Goal: Task Accomplishment & Management: Manage account settings

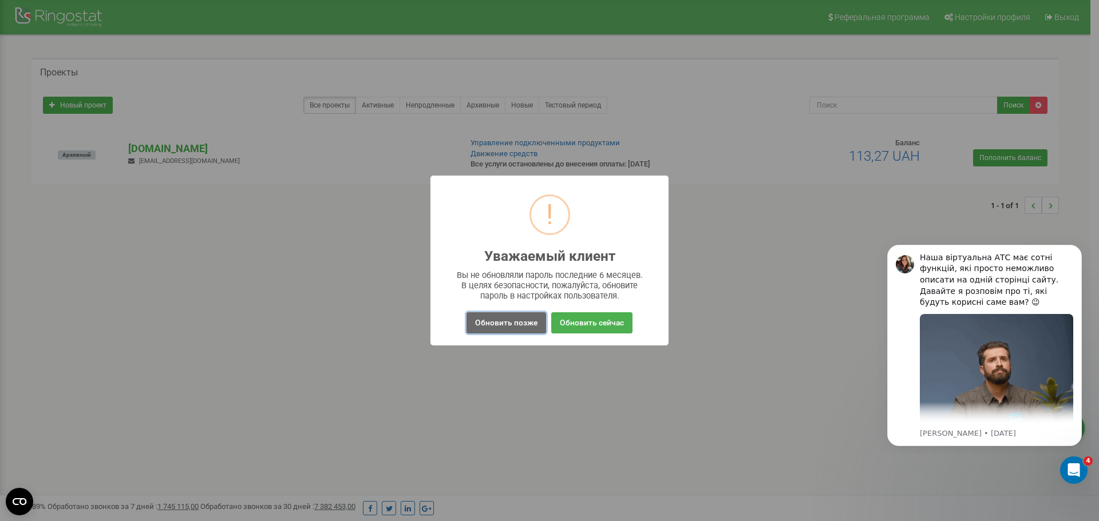
click at [480, 319] on button "Обновить позже" at bounding box center [506, 322] width 80 height 21
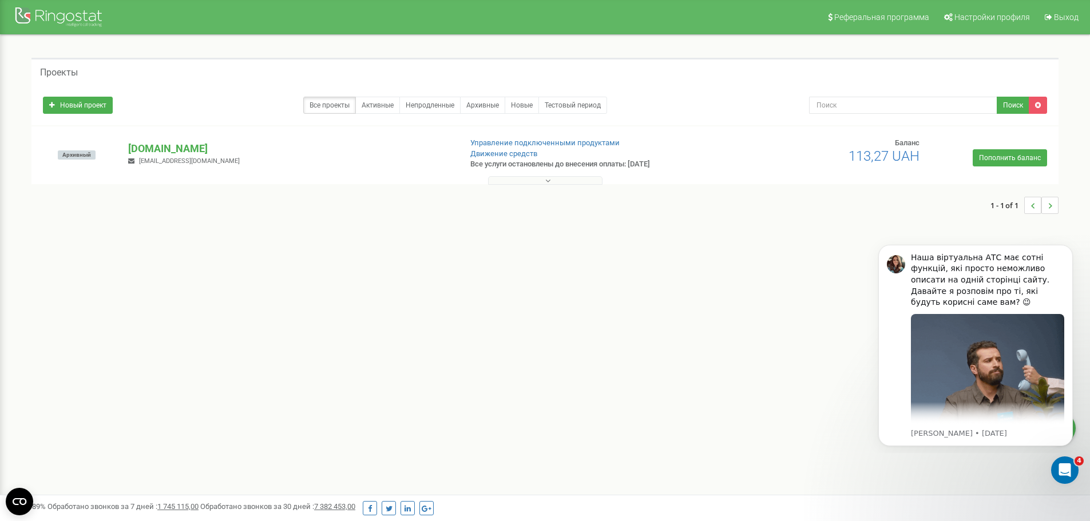
click at [538, 180] on button at bounding box center [545, 180] width 114 height 9
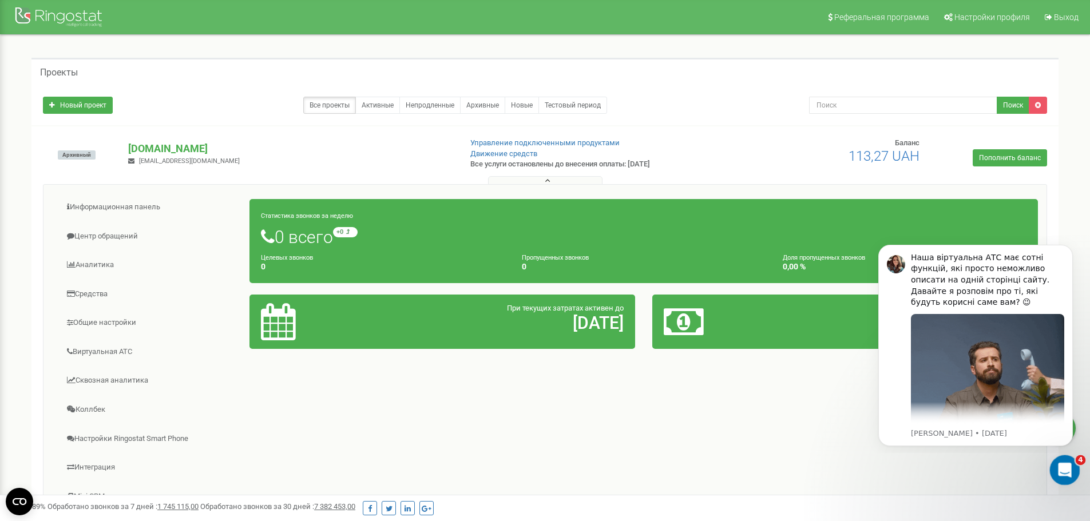
click at [1065, 473] on icon "Открыть службу сообщений Intercom" at bounding box center [1063, 469] width 19 height 19
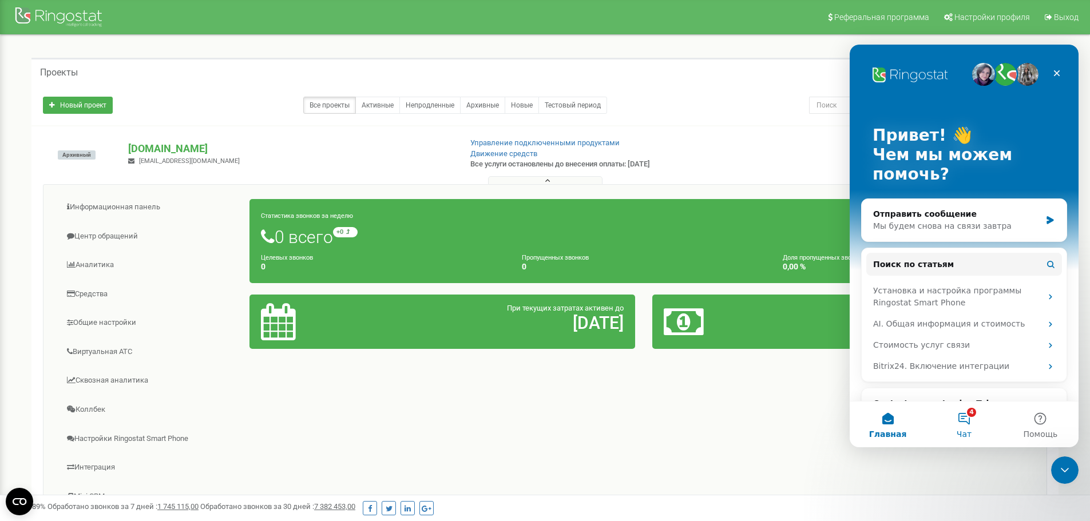
click at [975, 425] on button "4 Чат" at bounding box center [964, 425] width 76 height 46
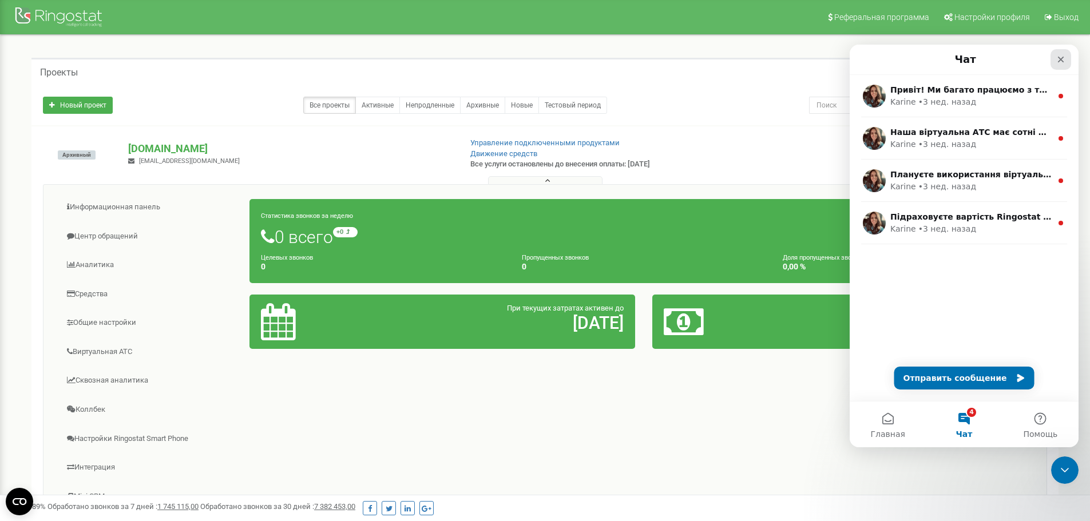
click at [1070, 59] on div "Закрыть" at bounding box center [1061, 59] width 21 height 21
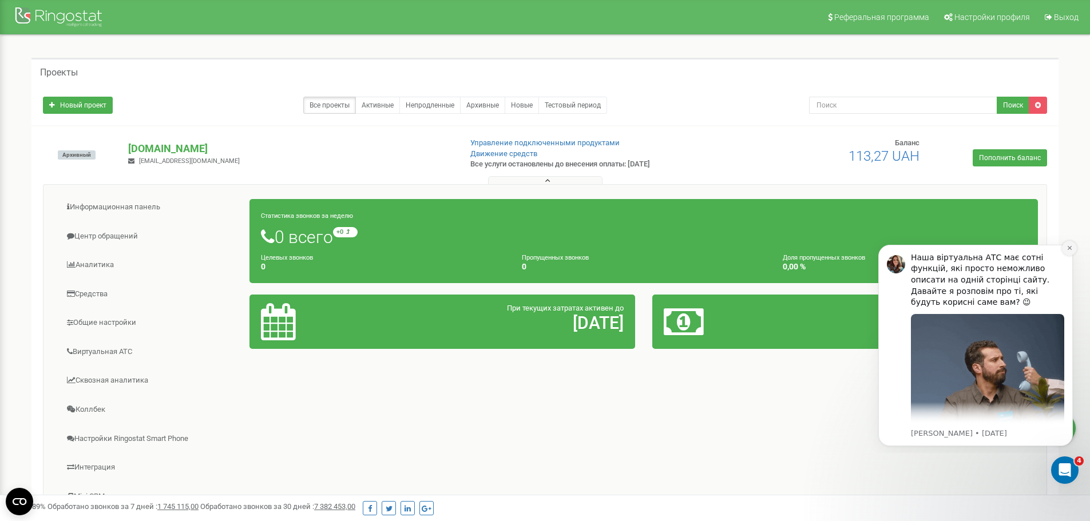
click at [1070, 250] on icon "Dismiss notification" at bounding box center [1070, 248] width 6 height 6
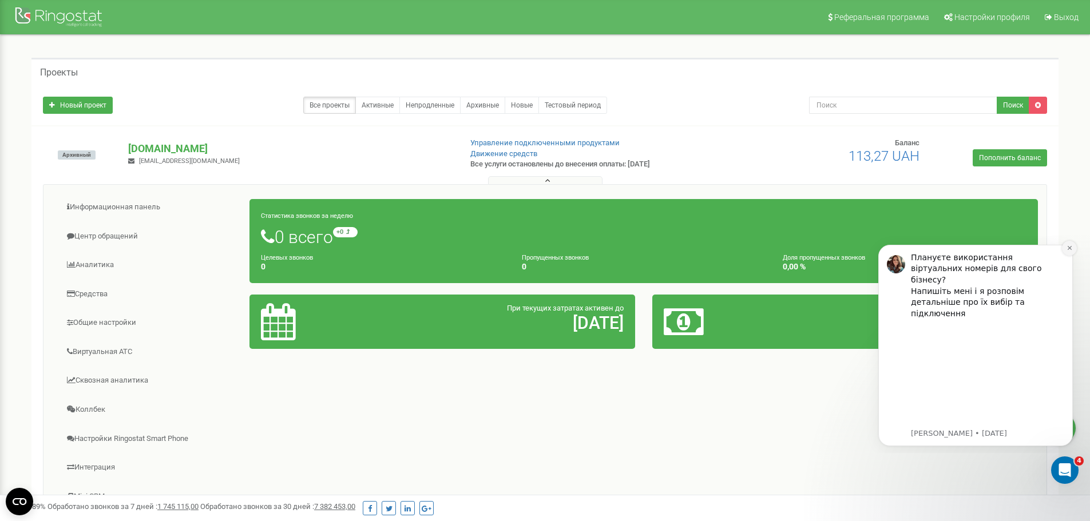
click at [1069, 252] on button "Dismiss notification" at bounding box center [1069, 248] width 15 height 15
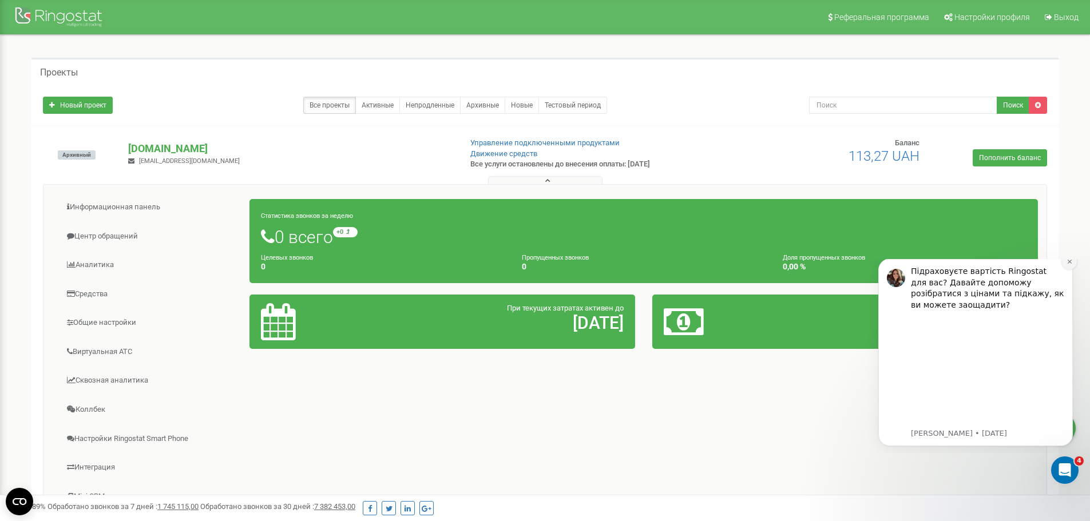
click at [1067, 265] on icon "Dismiss notification" at bounding box center [1070, 262] width 6 height 6
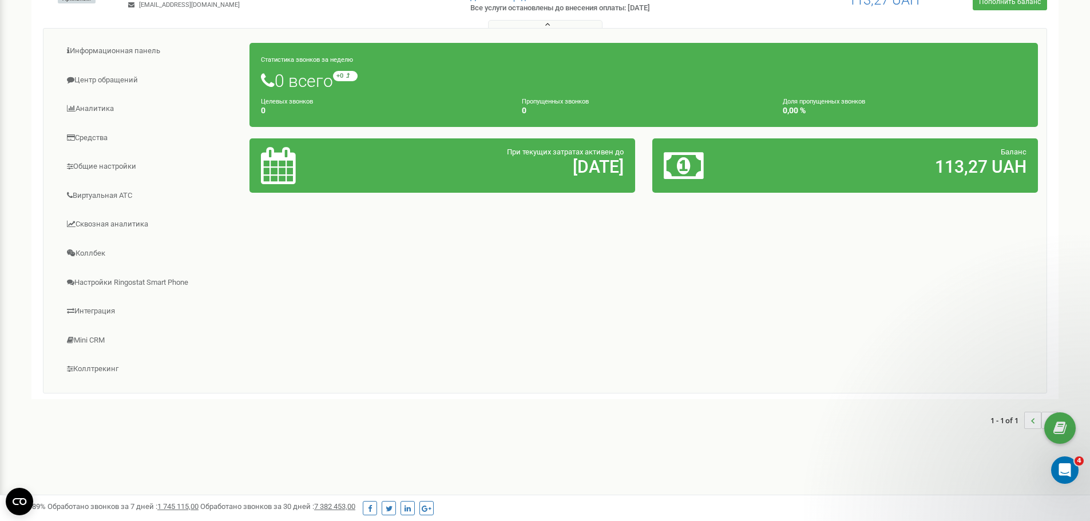
scroll to position [165, 0]
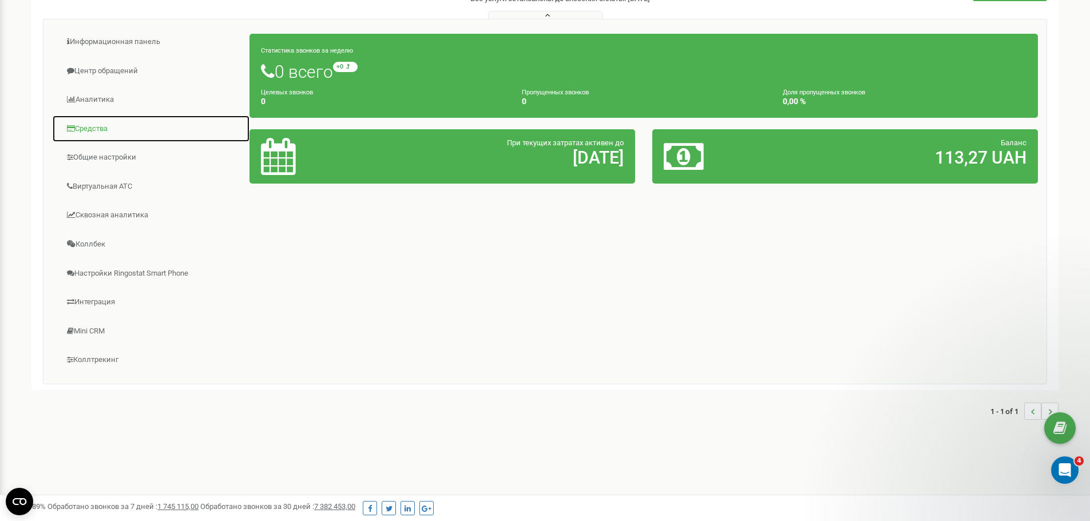
click at [114, 126] on link "Средства" at bounding box center [151, 129] width 198 height 28
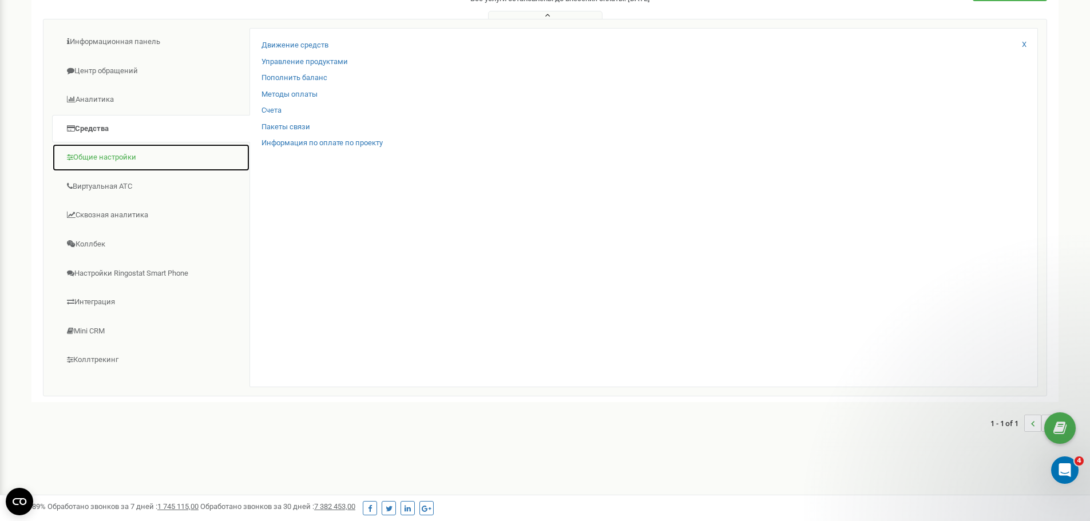
click at [108, 157] on link "Общие настройки" at bounding box center [151, 158] width 198 height 28
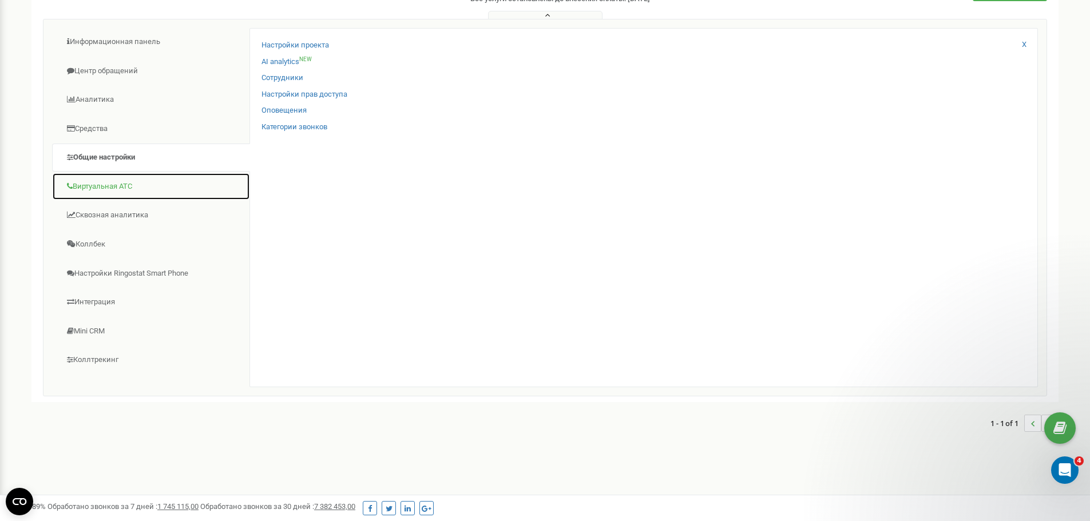
click at [110, 183] on link "Виртуальная АТС" at bounding box center [151, 187] width 198 height 28
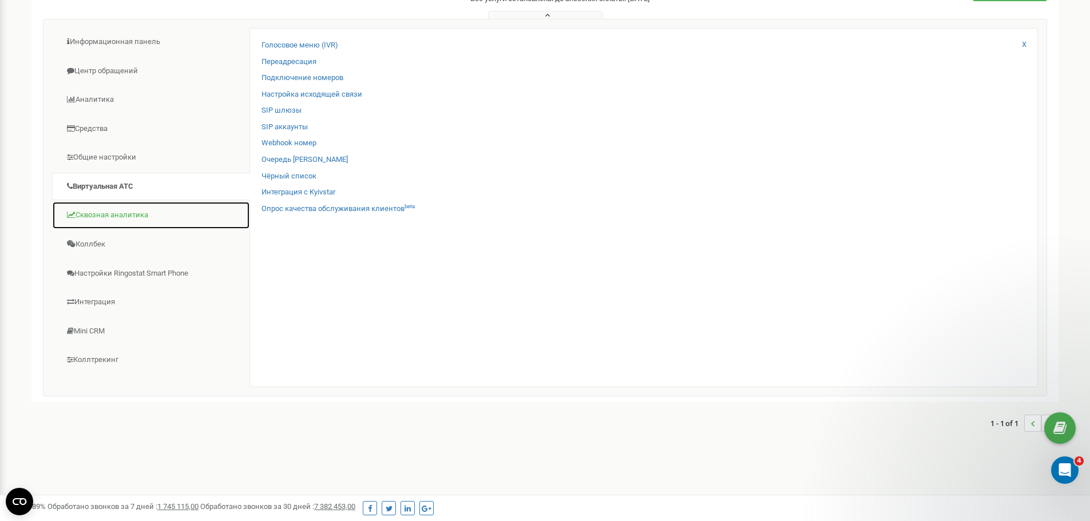
click at [137, 221] on link "Сквозная аналитика" at bounding box center [151, 215] width 198 height 28
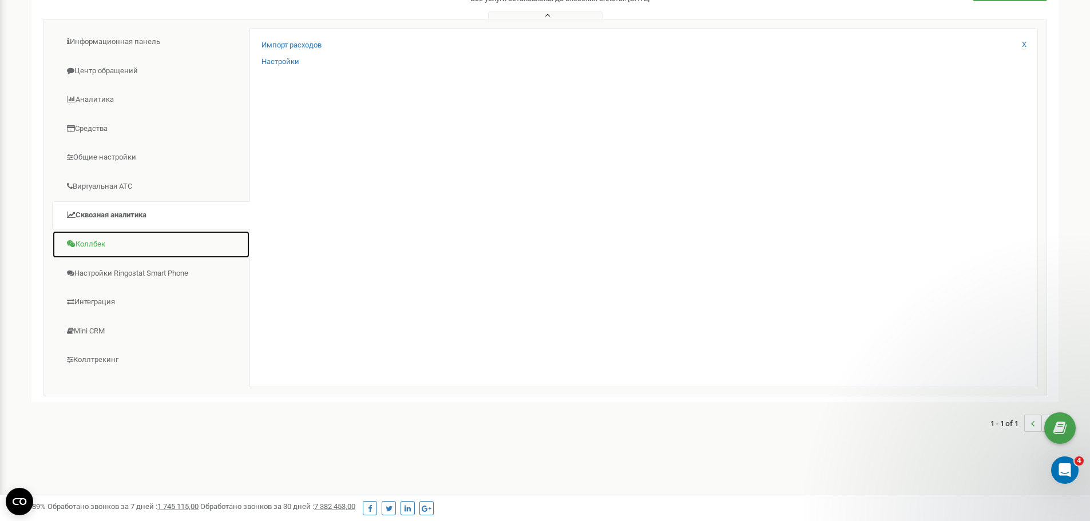
click at [121, 244] on link "Коллбек" at bounding box center [151, 245] width 198 height 28
click at [99, 246] on link "Коллбек" at bounding box center [151, 245] width 198 height 28
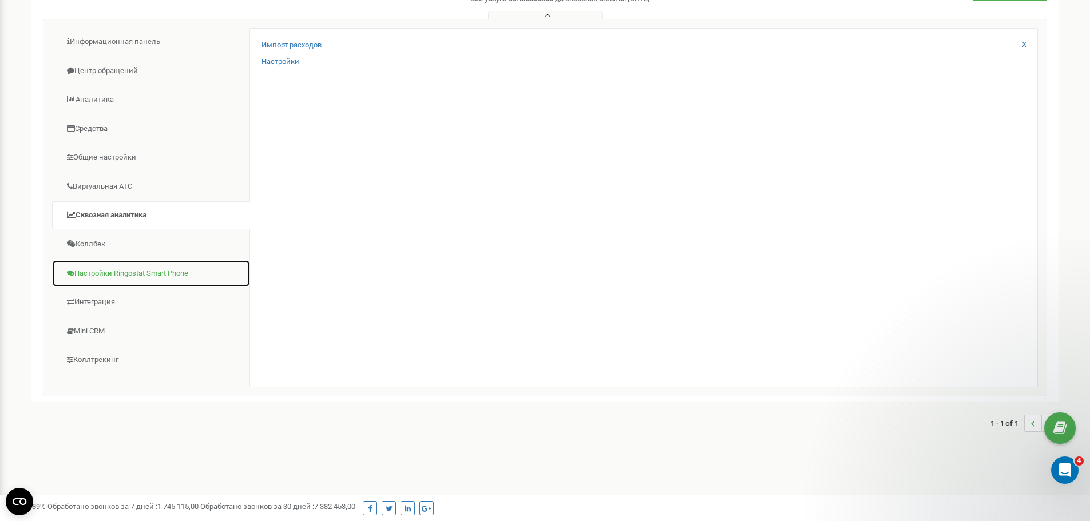
click at [114, 276] on link "Настройки Ringostat Smart Phone" at bounding box center [151, 274] width 198 height 28
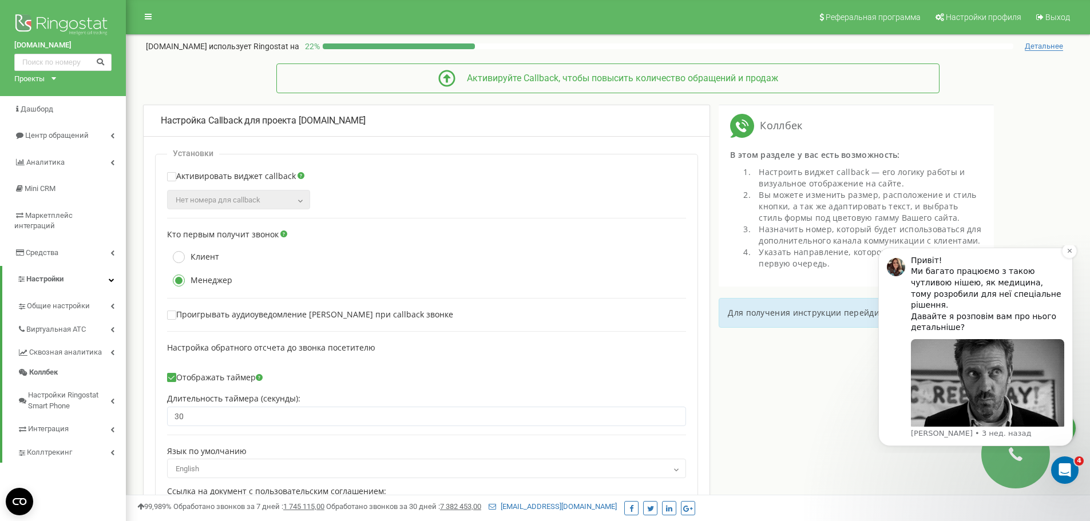
drag, startPoint x: 1003, startPoint y: 307, endPoint x: 1014, endPoint y: 289, distance: 21.1
click at [1014, 289] on div "Привіт! Ми багато працюємо з такою чутливою нішею, як медицина, тому розробили …" at bounding box center [987, 294] width 153 height 78
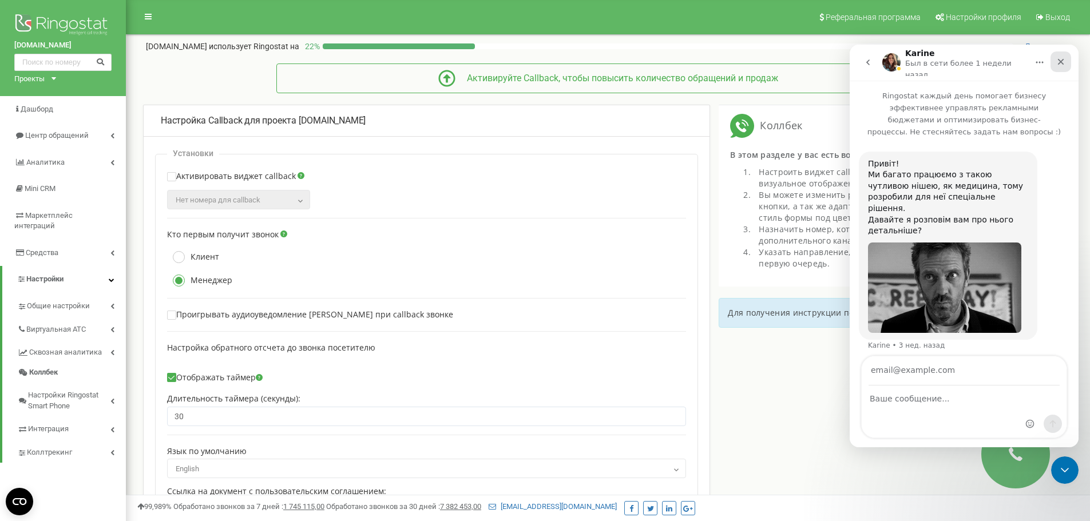
click at [1068, 58] on div "Закрыть" at bounding box center [1061, 62] width 21 height 21
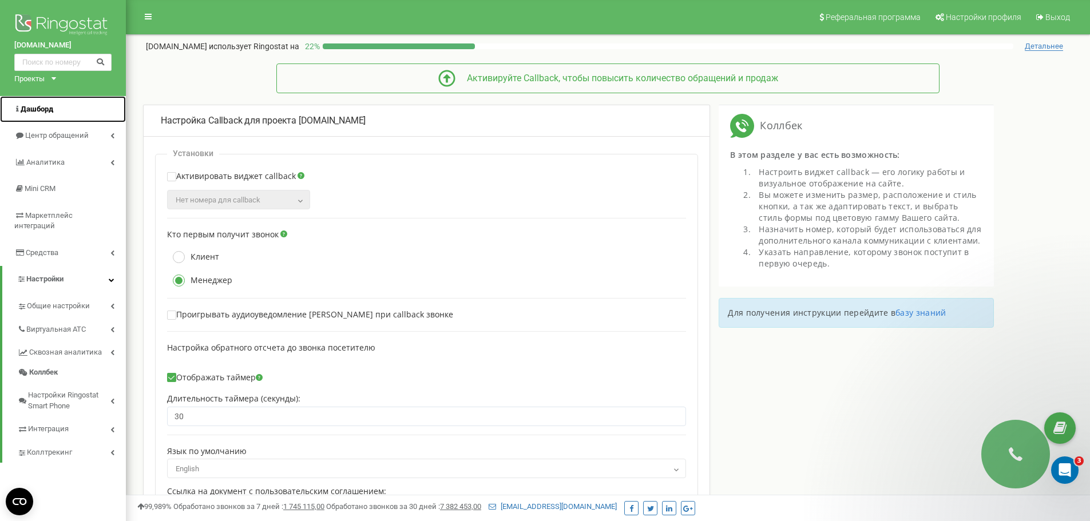
click at [40, 107] on span "Дашборд" at bounding box center [37, 109] width 33 height 9
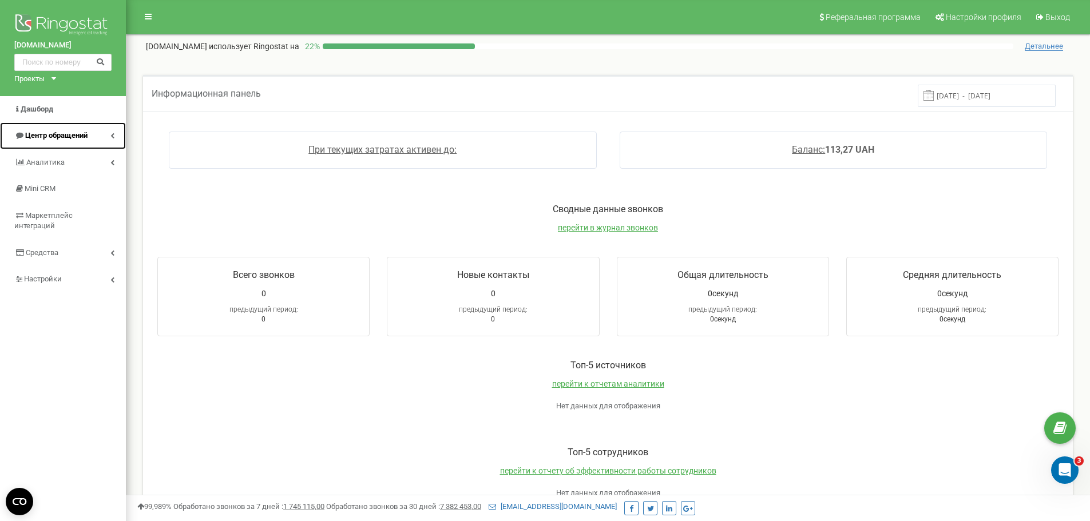
click at [78, 135] on span "Центр обращений" at bounding box center [56, 135] width 62 height 9
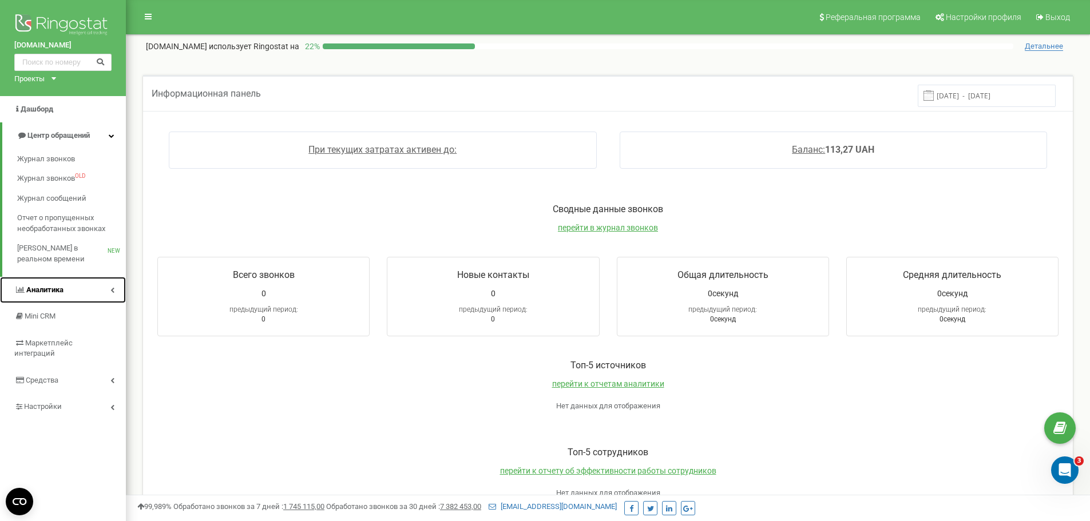
click at [62, 284] on link "Аналитика" at bounding box center [63, 290] width 126 height 27
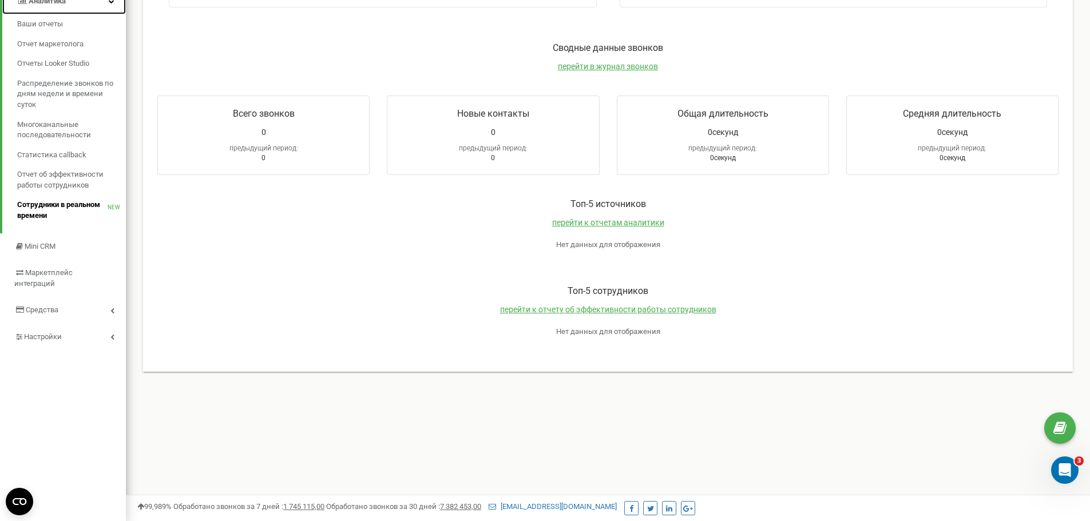
scroll to position [165, 0]
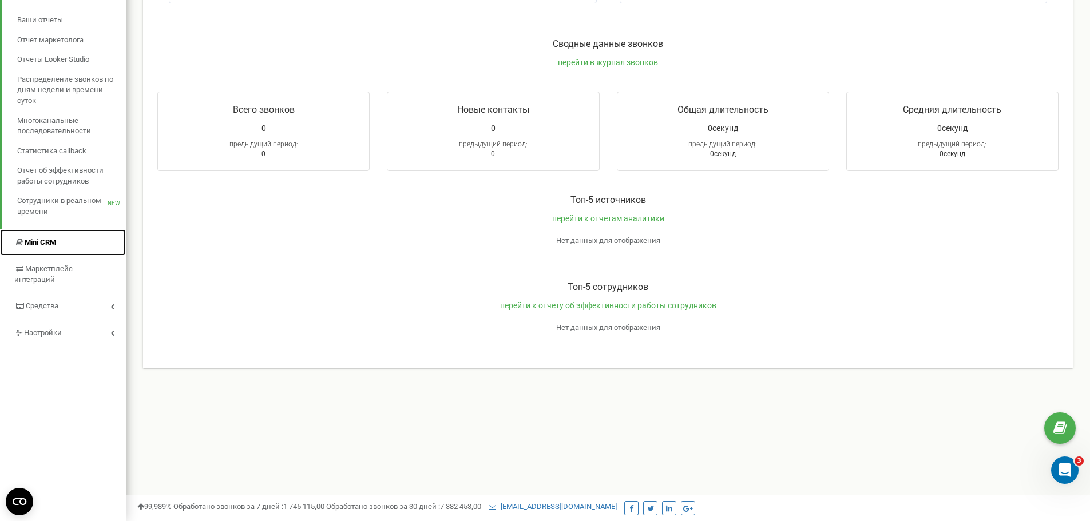
click at [66, 243] on link "Mini CRM" at bounding box center [63, 242] width 126 height 27
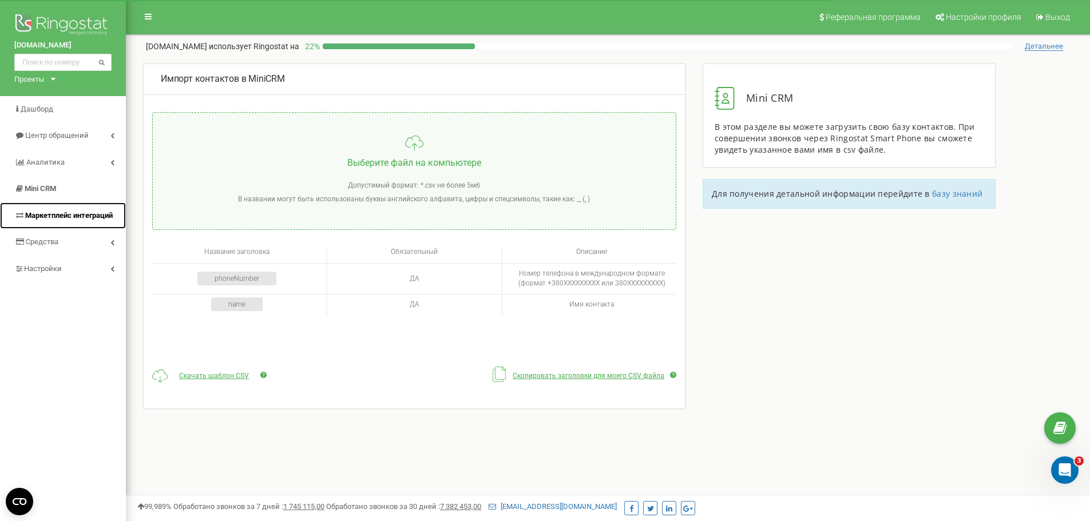
click at [100, 213] on span "Маркетплейс интеграций" at bounding box center [69, 215] width 88 height 9
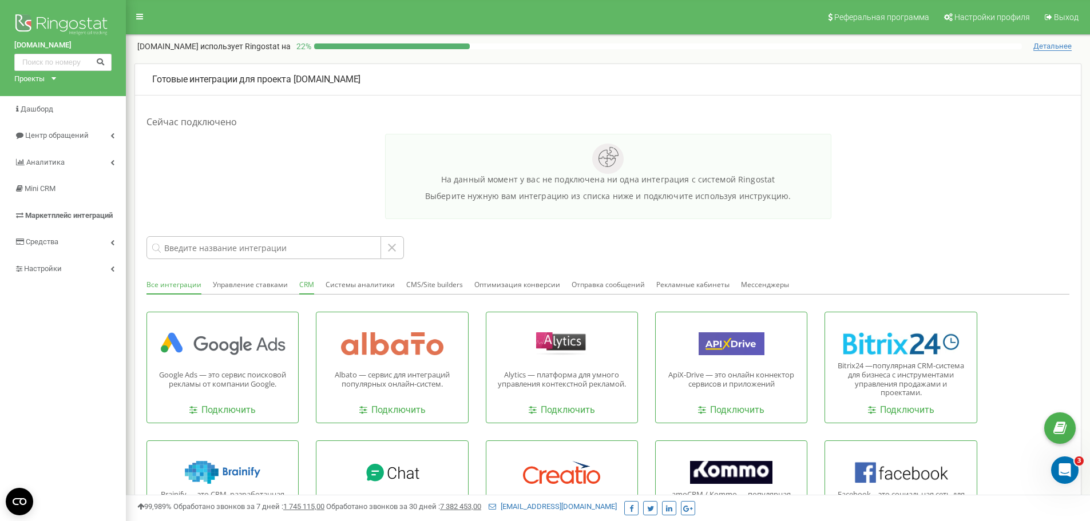
click at [304, 284] on button "CRM" at bounding box center [306, 285] width 15 height 18
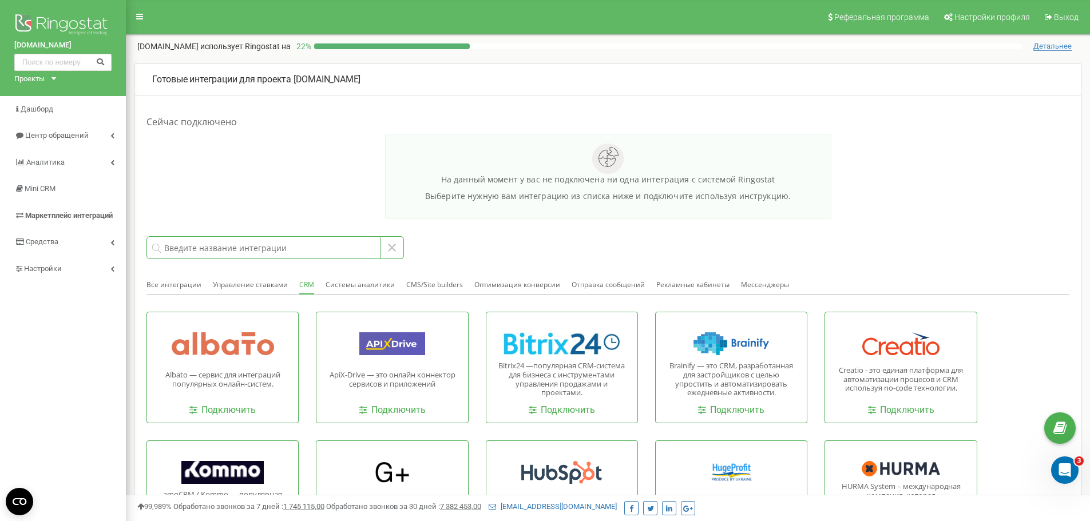
click at [318, 248] on input at bounding box center [264, 247] width 235 height 23
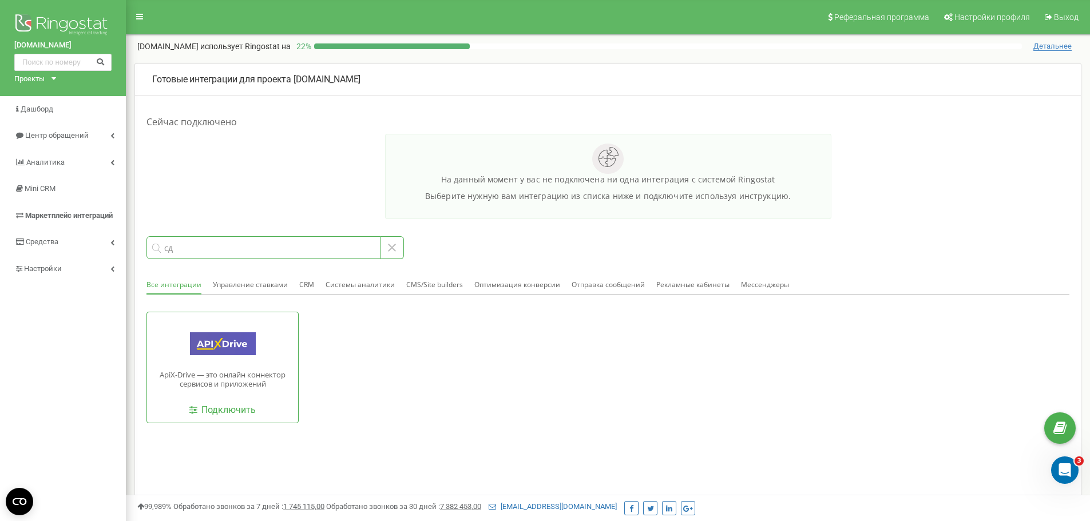
type input "с"
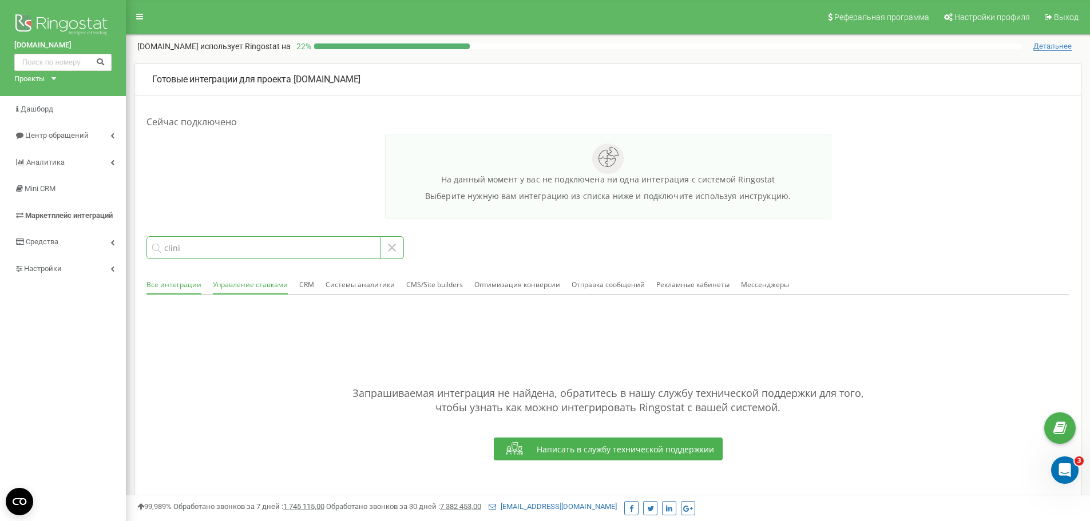
type input "clini"
click at [282, 280] on button "Управление ставками" at bounding box center [250, 285] width 75 height 18
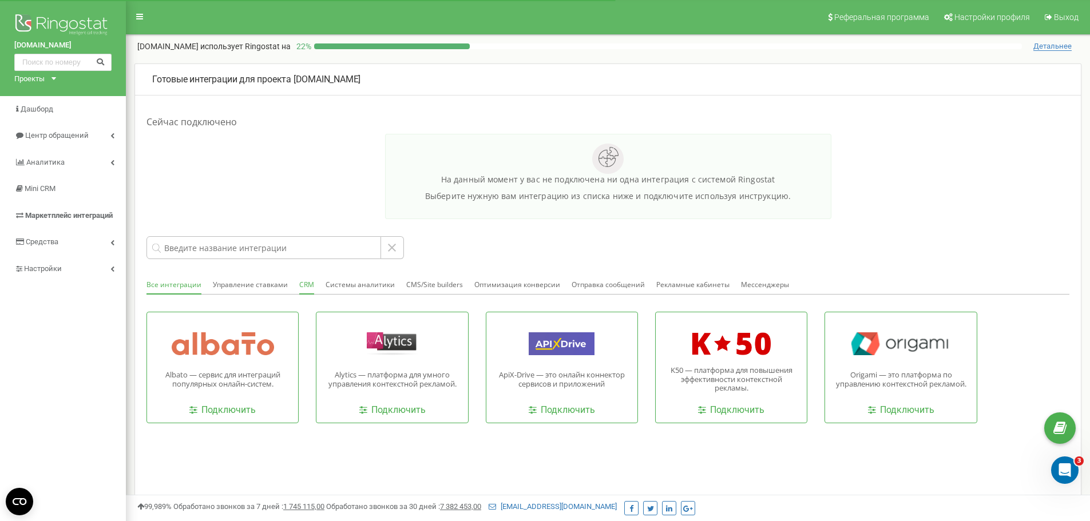
click at [308, 288] on button "CRM" at bounding box center [306, 285] width 15 height 18
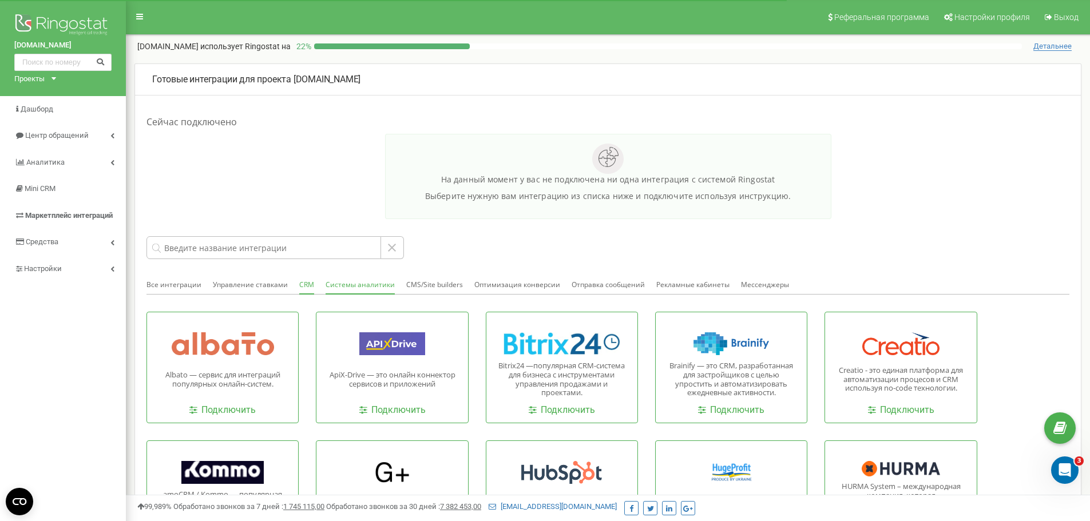
click at [359, 291] on button "Системы аналитики" at bounding box center [360, 285] width 69 height 18
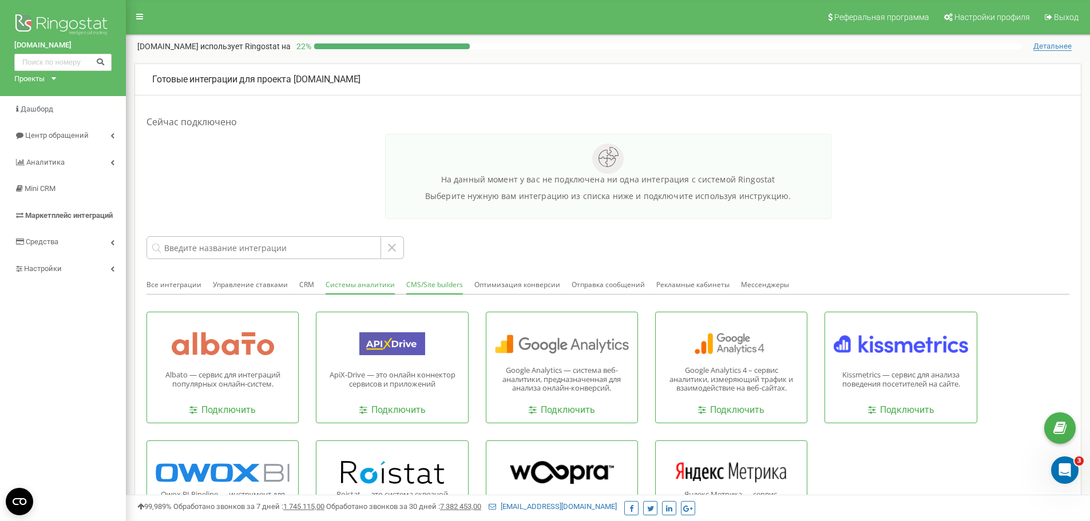
click at [418, 286] on button "CMS/Site builders" at bounding box center [434, 285] width 57 height 18
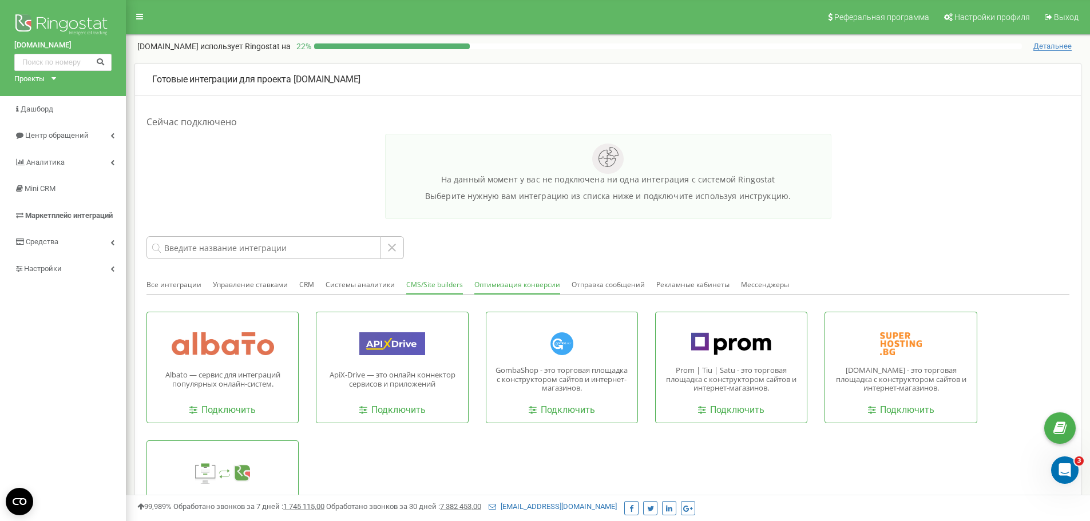
click at [516, 289] on button "Оптимизация конверсии" at bounding box center [517, 285] width 86 height 18
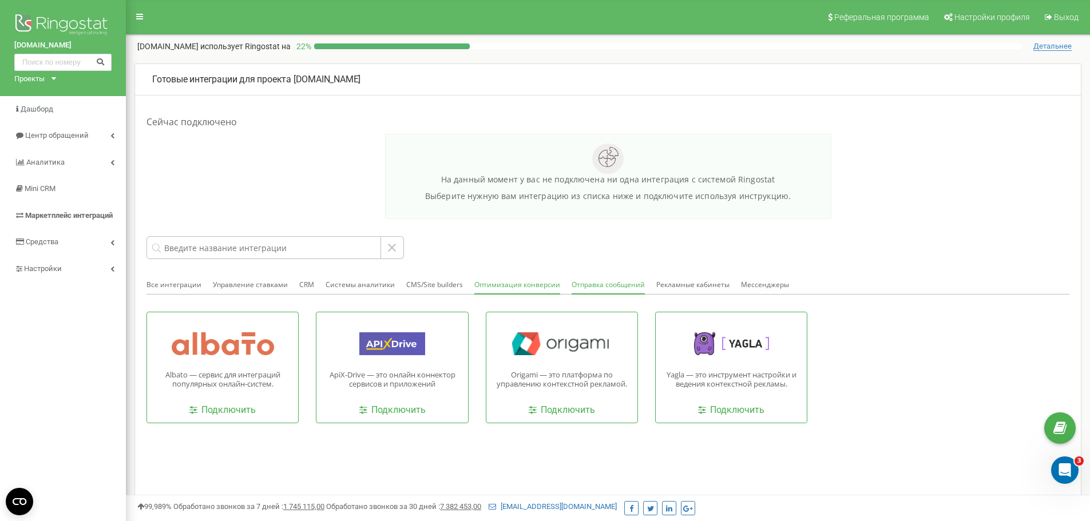
click at [595, 290] on button "Отправка сообщений" at bounding box center [608, 285] width 73 height 18
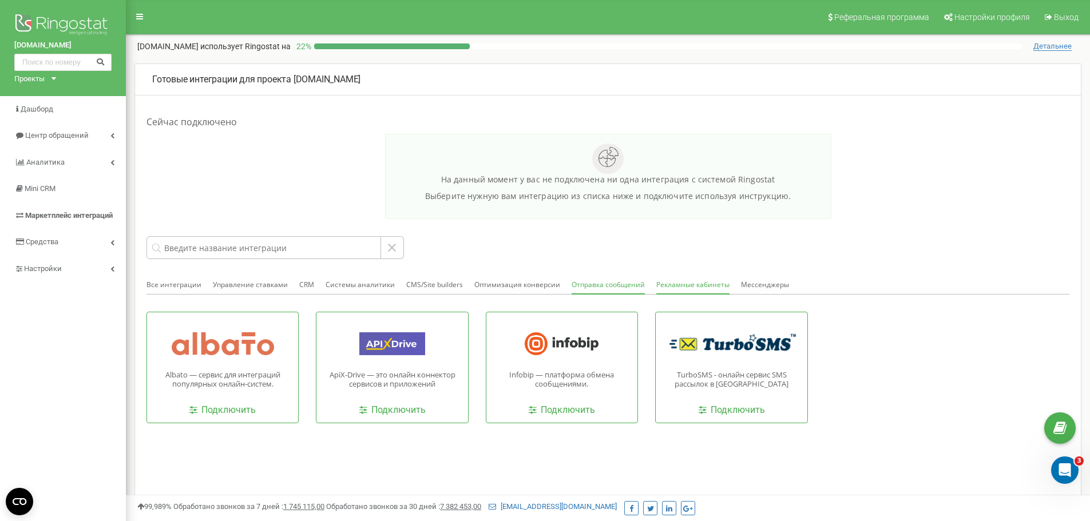
click at [665, 285] on button "Рекламные кабинеты" at bounding box center [692, 285] width 73 height 18
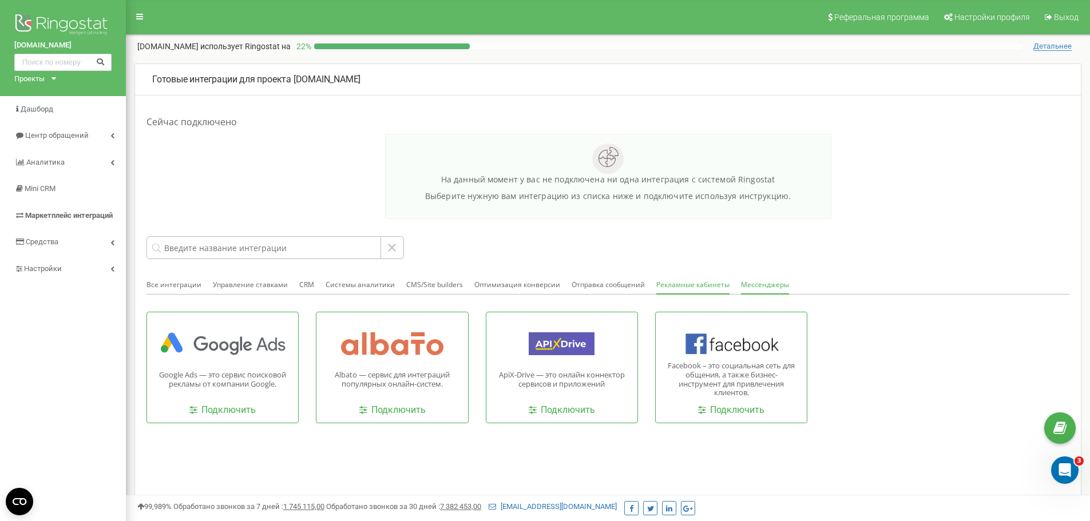
click at [762, 288] on button "Мессенджеры" at bounding box center [765, 285] width 48 height 18
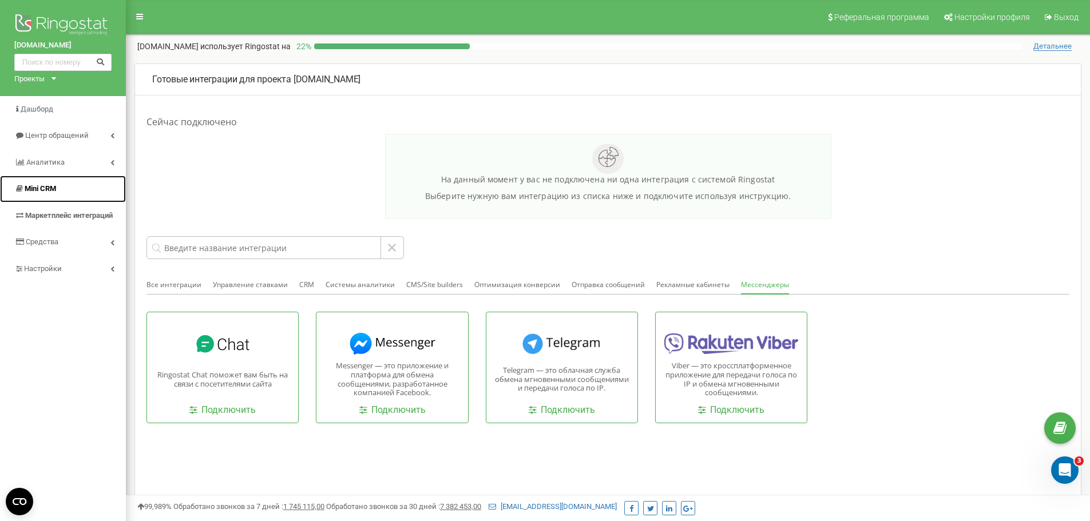
click at [58, 193] on link "Mini CRM" at bounding box center [63, 189] width 126 height 27
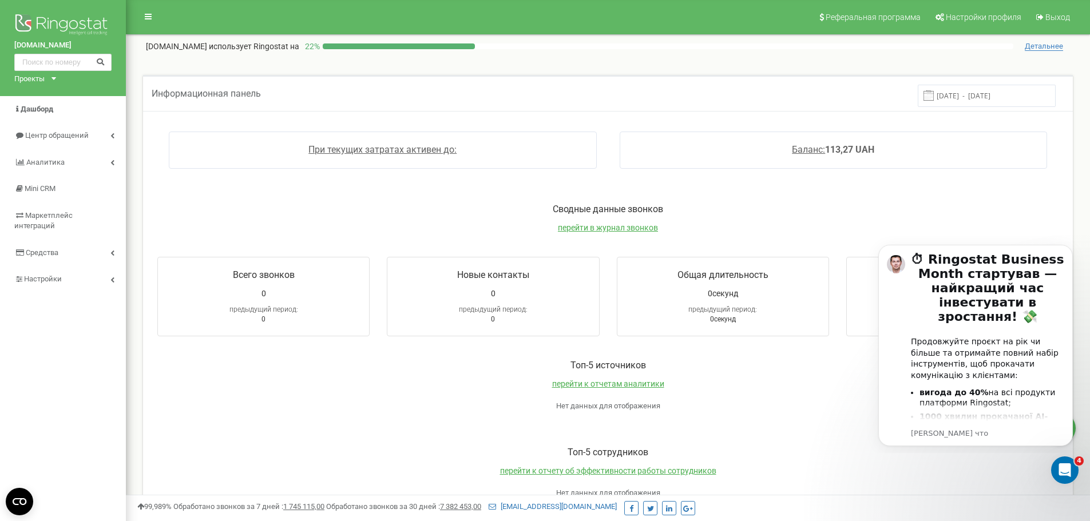
drag, startPoint x: 14, startPoint y: 16, endPoint x: 1036, endPoint y: 489, distance: 1126.2
click at [1036, 489] on div "Toп-5 сотрудников перейти к отчету об эффективности работы сотрудников Нет данн…" at bounding box center [608, 478] width 924 height 87
click at [1075, 250] on button "Dismiss notification" at bounding box center [1069, 248] width 15 height 15
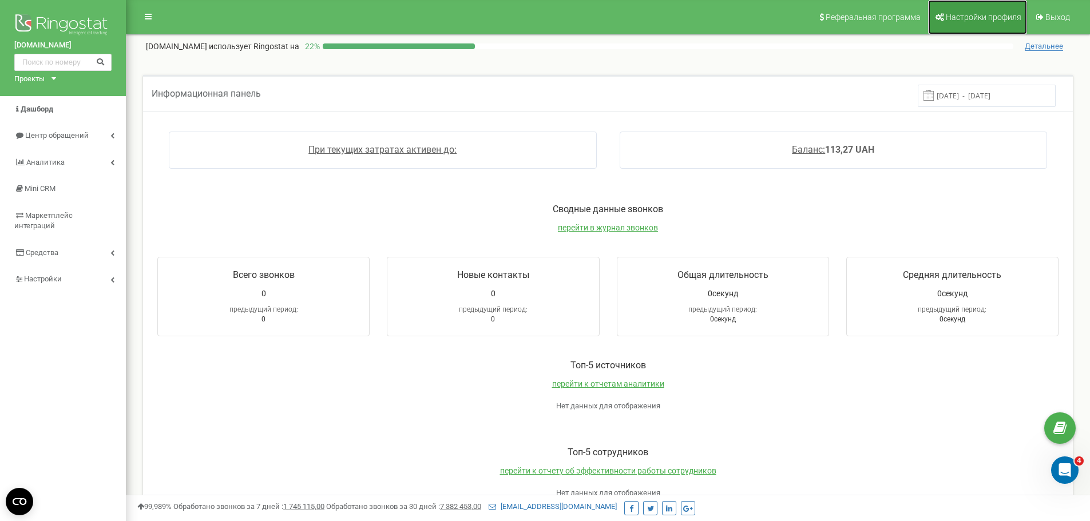
click at [960, 14] on span "Настройки профиля" at bounding box center [984, 17] width 76 height 9
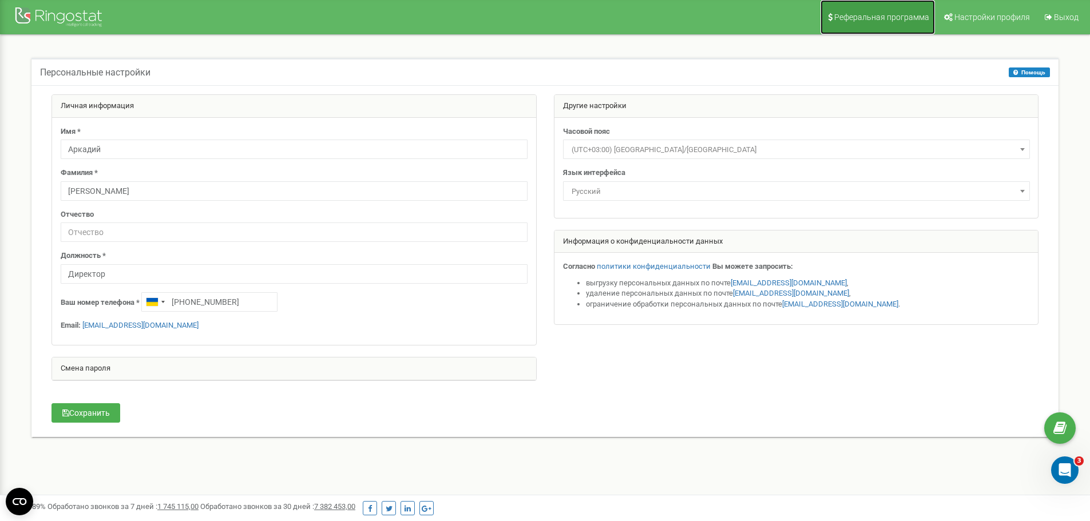
click at [931, 11] on link "Реферальная программа" at bounding box center [878, 17] width 114 height 34
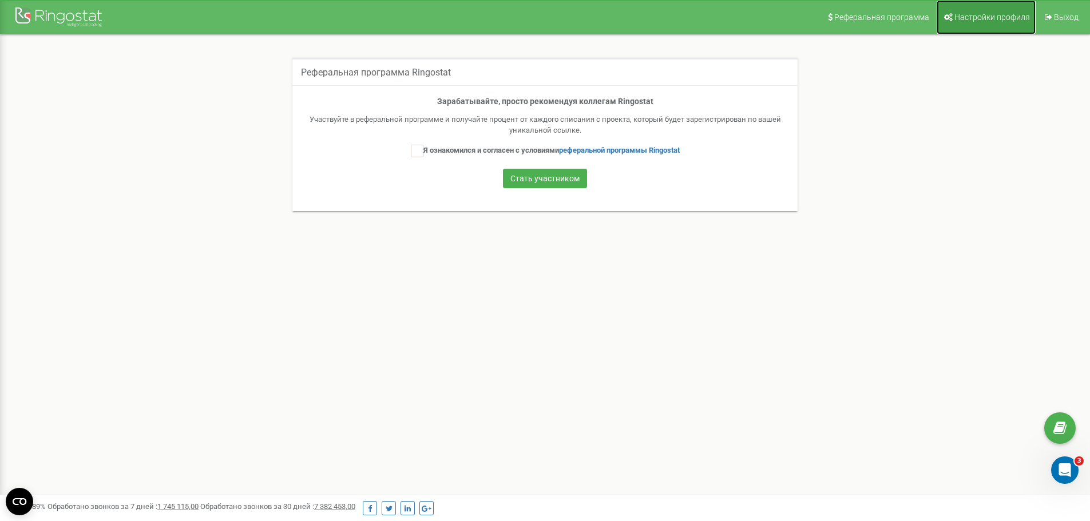
click at [984, 17] on span "Настройки профиля" at bounding box center [993, 17] width 76 height 9
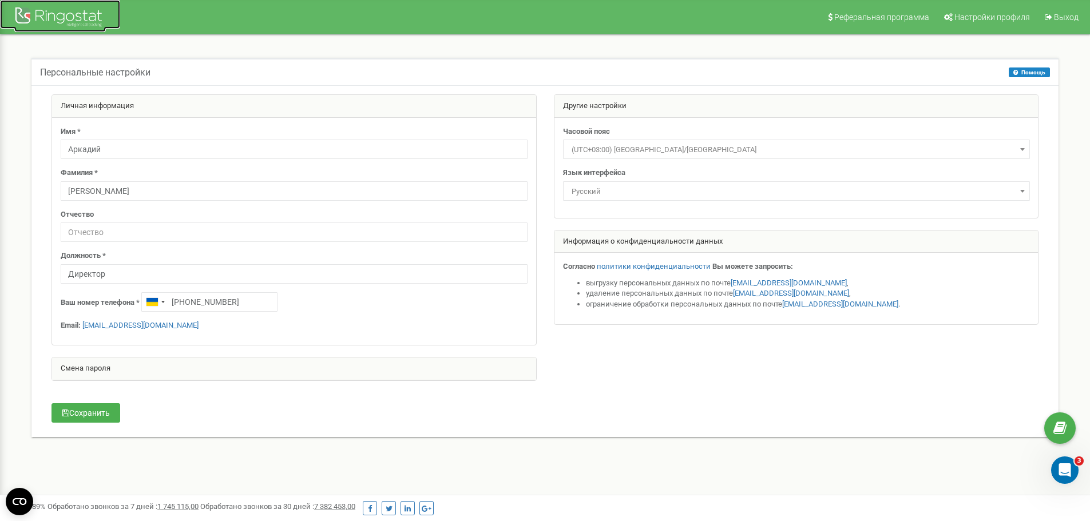
click at [47, 18] on div at bounding box center [60, 18] width 92 height 27
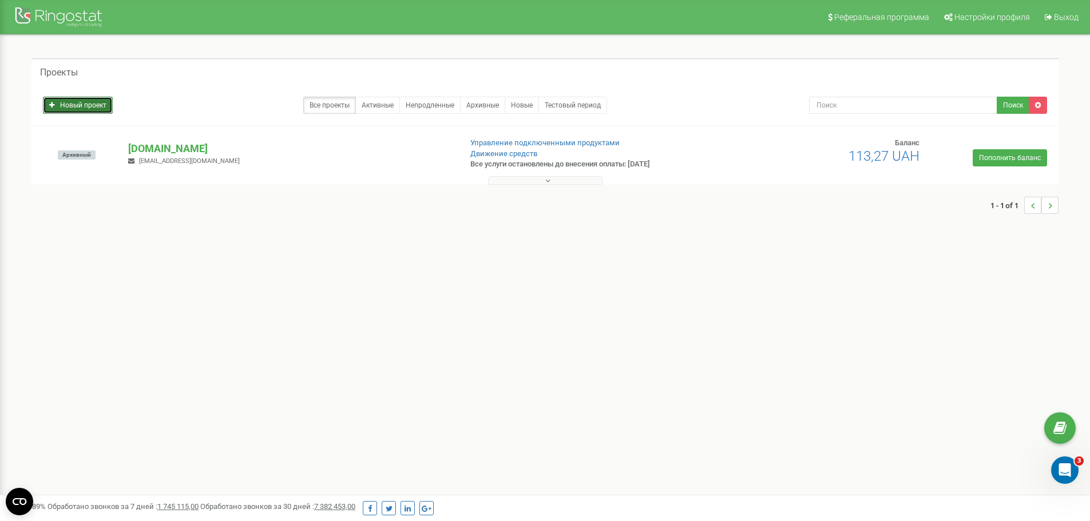
click at [90, 101] on link "Новый проект" at bounding box center [78, 105] width 70 height 17
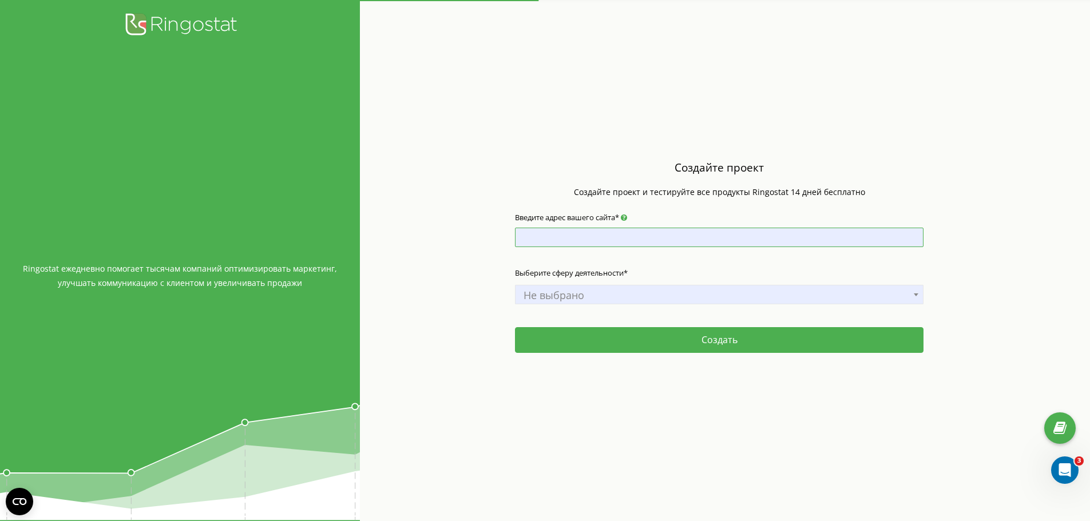
click at [619, 231] on input "Введите адрес вашего сайта*" at bounding box center [719, 237] width 409 height 19
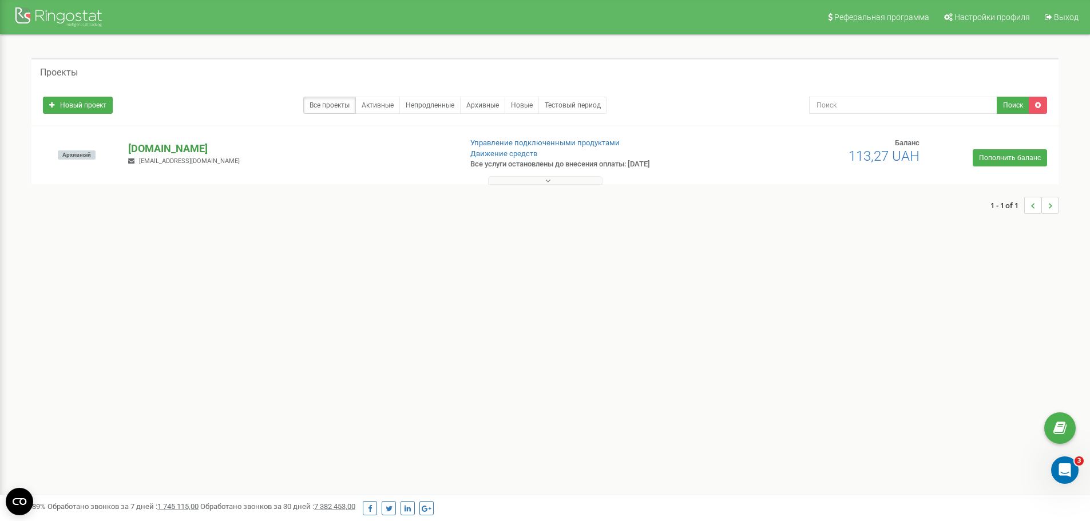
click at [150, 147] on p "[DOMAIN_NAME]" at bounding box center [289, 148] width 323 height 15
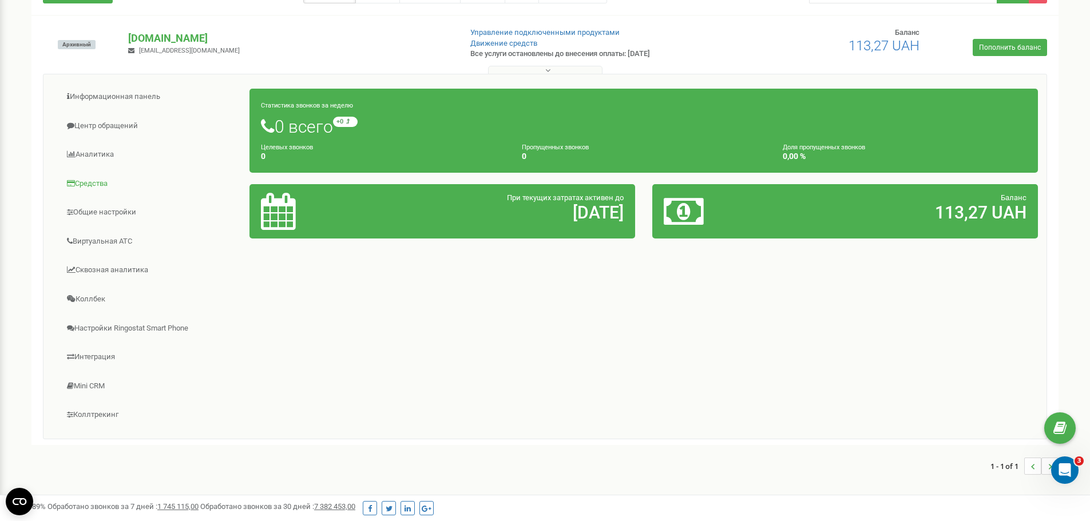
scroll to position [114, 0]
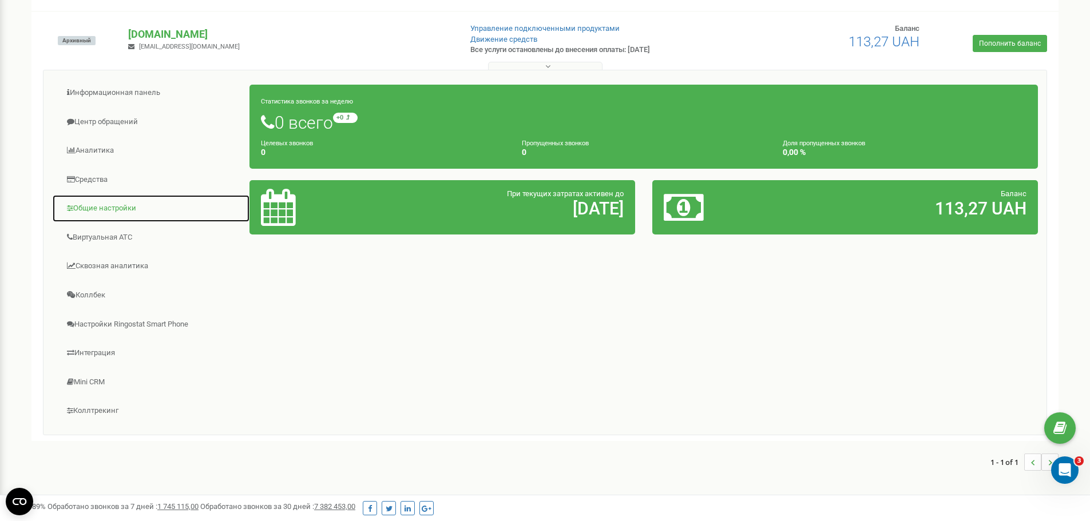
click at [116, 201] on link "Общие настройки" at bounding box center [151, 209] width 198 height 28
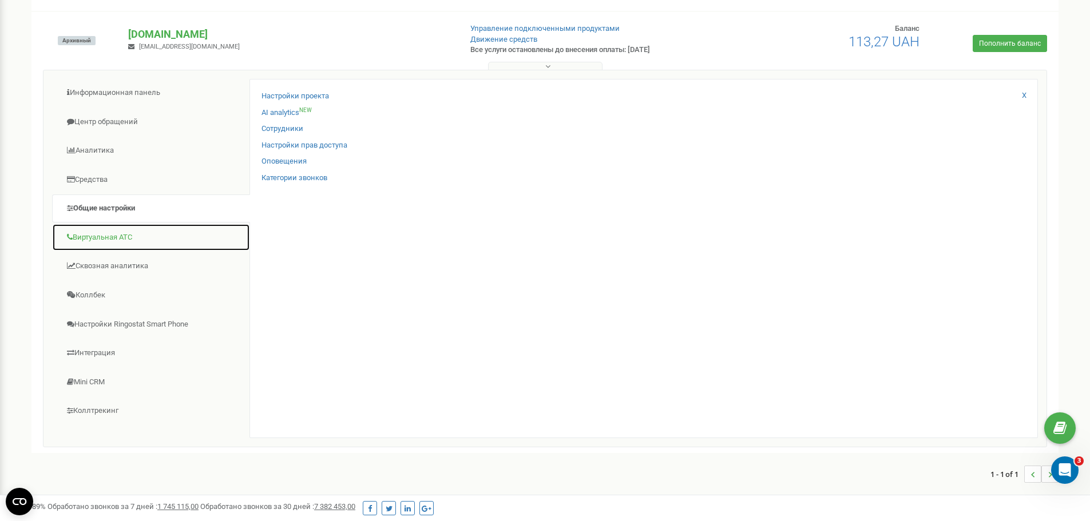
click at [117, 235] on link "Виртуальная АТС" at bounding box center [151, 238] width 198 height 28
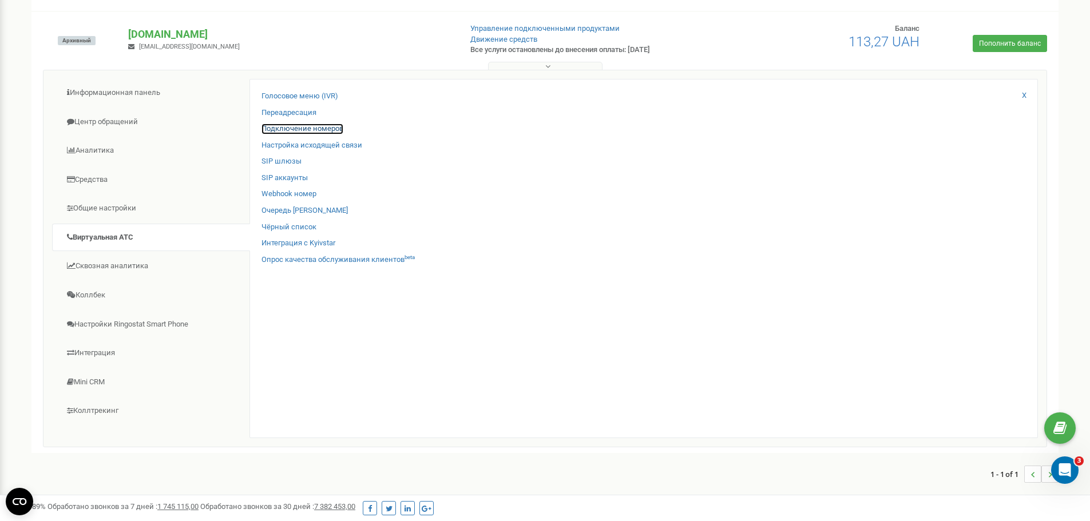
click at [323, 130] on link "Подключение номеров" at bounding box center [303, 129] width 82 height 11
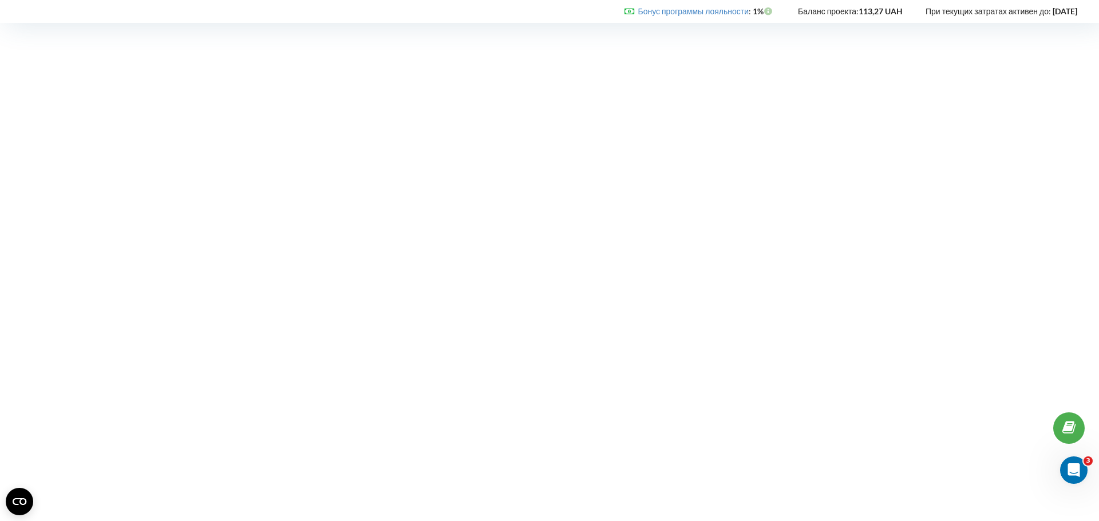
click at [1067, 424] on icon at bounding box center [1068, 428] width 13 height 11
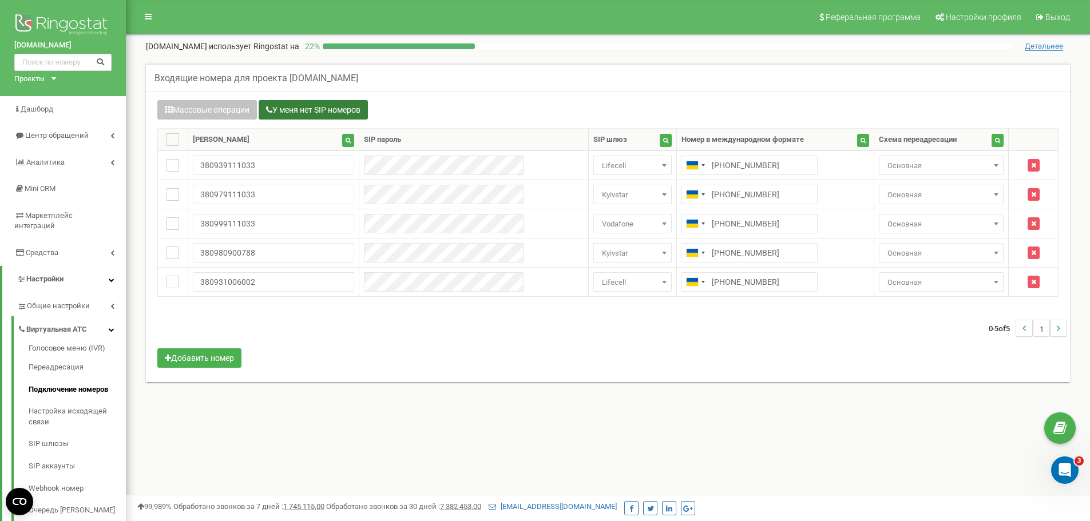
click at [322, 106] on button "У меня нет SIP номеров" at bounding box center [313, 109] width 109 height 19
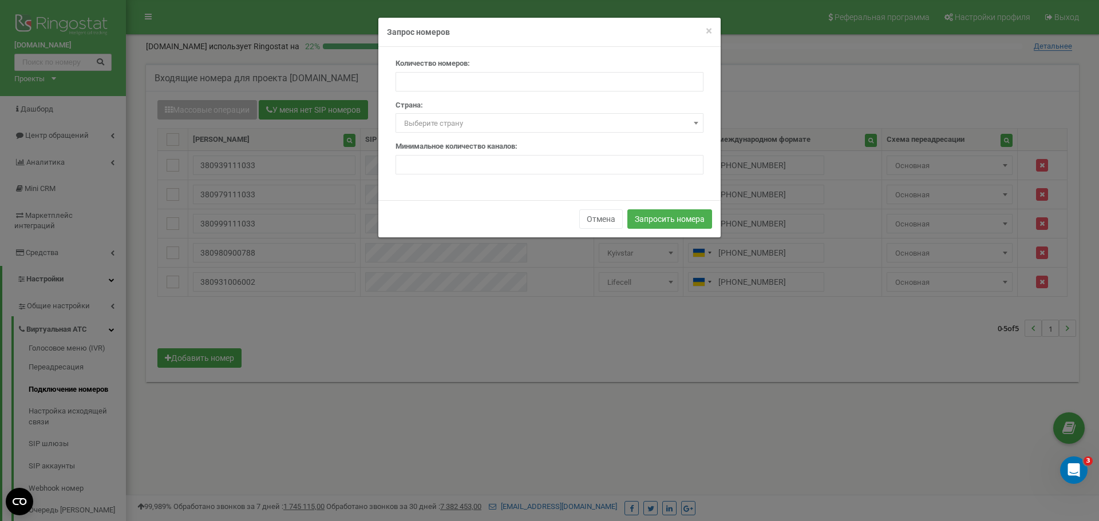
click at [456, 128] on span "Выберите страну" at bounding box center [433, 123] width 59 height 9
click at [349, 81] on div "× Close Запрос номеров Количество номеров: Страна: Выберите страну Австралия Ав…" at bounding box center [549, 260] width 1099 height 521
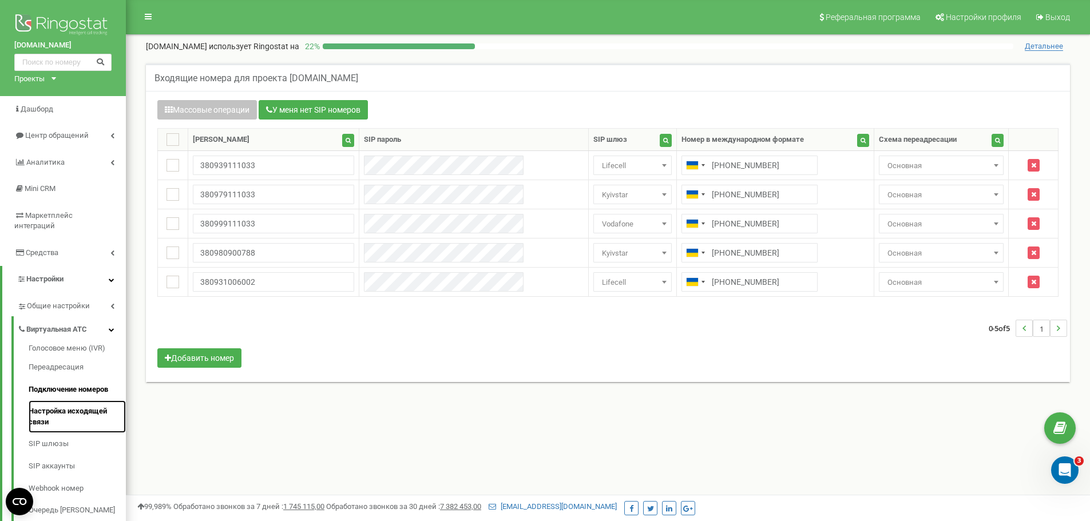
click at [58, 401] on link "Настройка исходящей связи" at bounding box center [77, 417] width 97 height 33
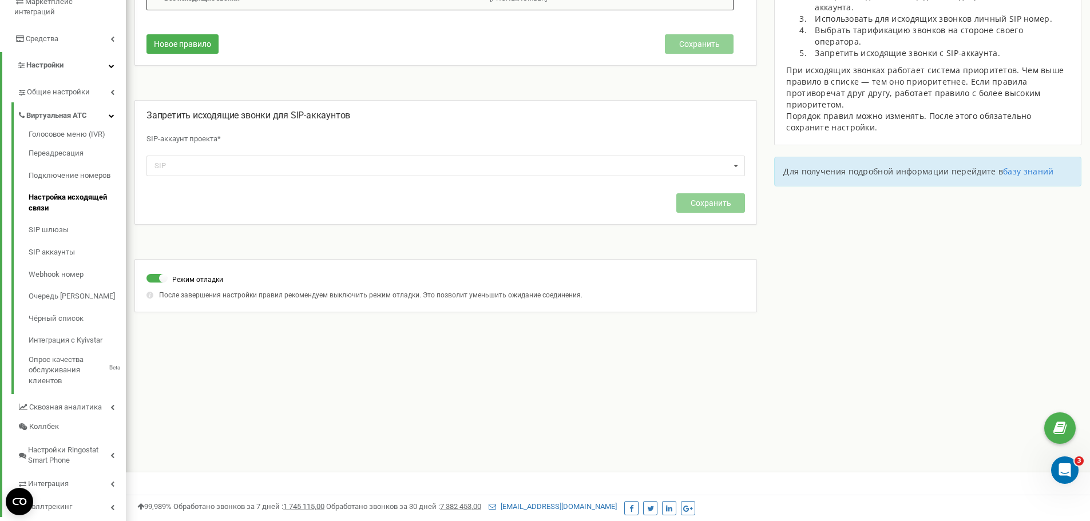
scroll to position [228, 0]
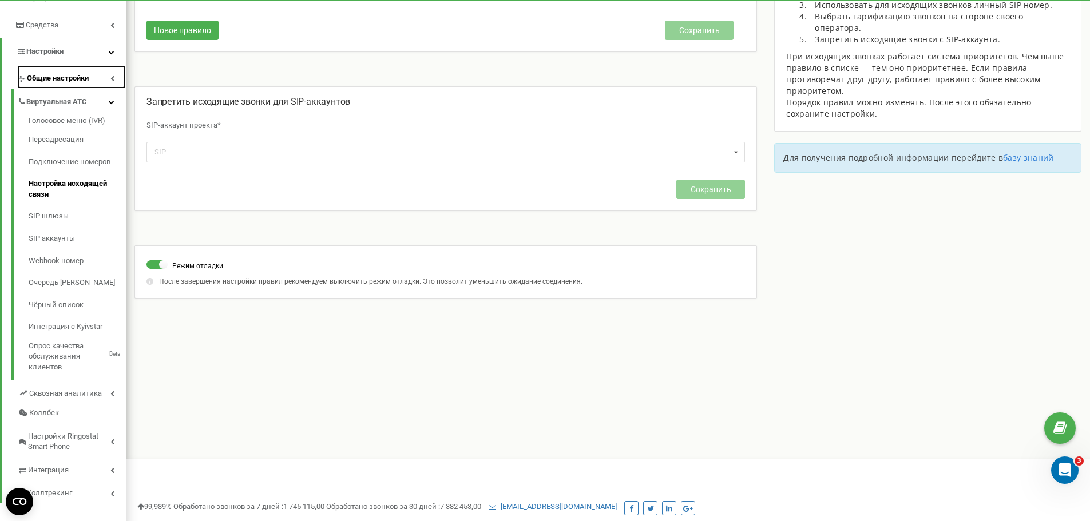
click at [63, 65] on link "Общие настройки" at bounding box center [71, 76] width 109 height 23
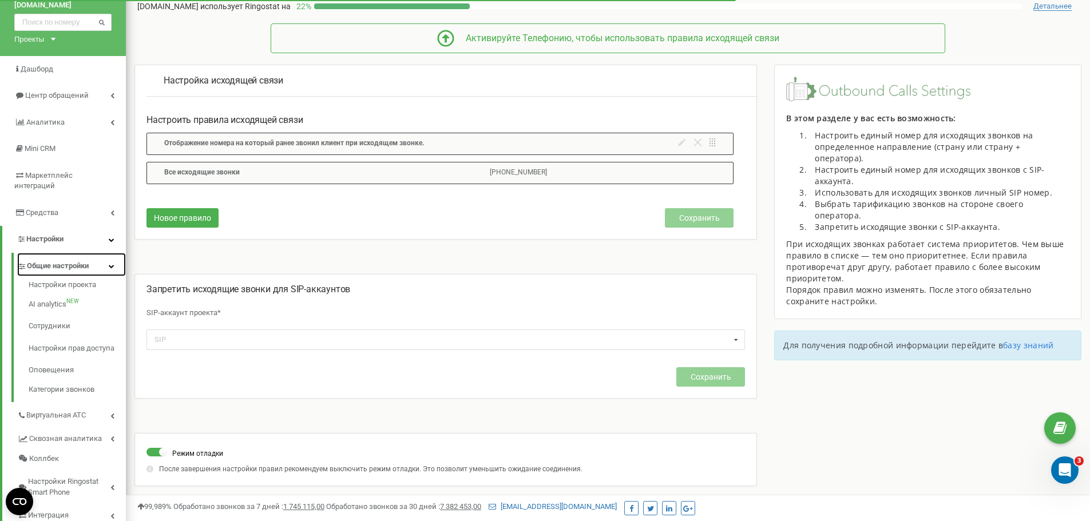
scroll to position [0, 0]
